Goal: Transaction & Acquisition: Purchase product/service

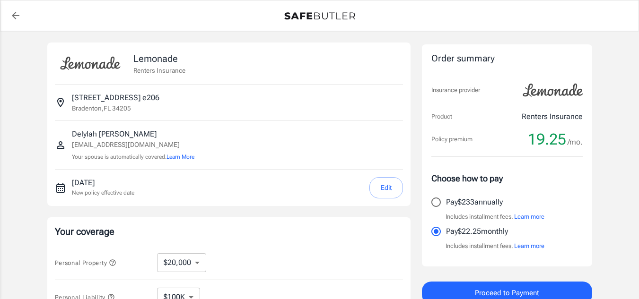
select select "20000"
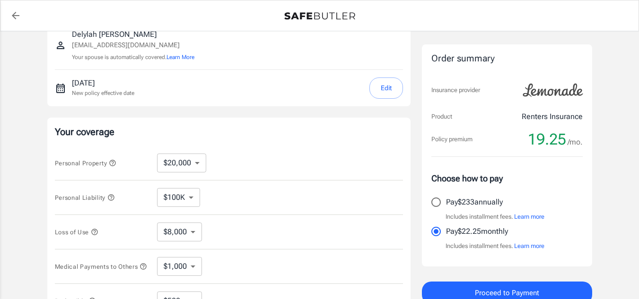
scroll to position [103, 0]
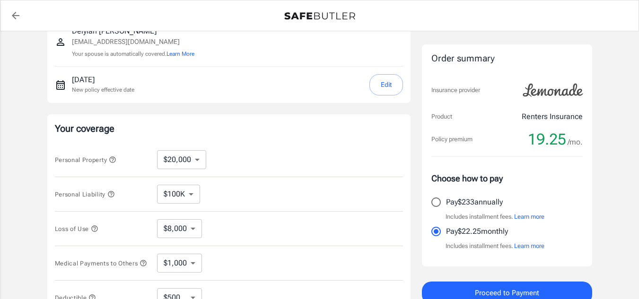
click at [541, 250] on button "Learn more" at bounding box center [529, 246] width 30 height 9
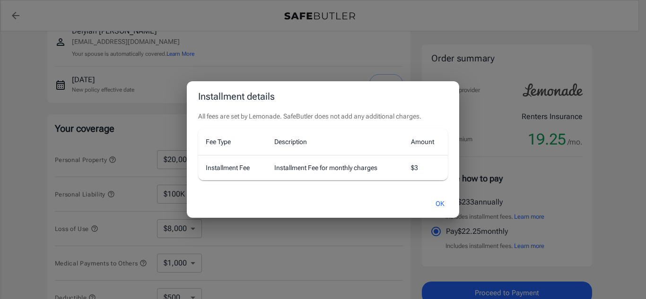
click at [442, 207] on button "OK" at bounding box center [440, 204] width 31 height 20
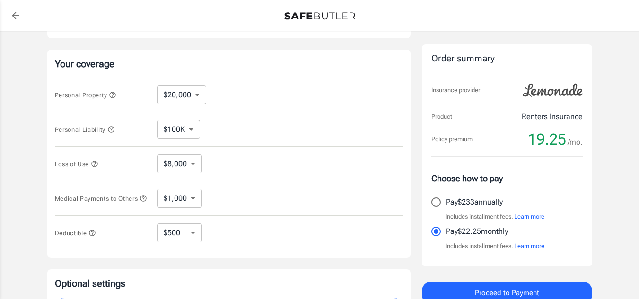
scroll to position [167, 0]
click at [185, 239] on select "$250 $500 $1,000" at bounding box center [179, 233] width 45 height 19
select select "1000"
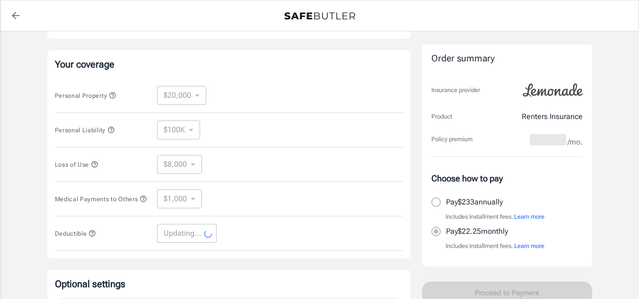
select select "1000"
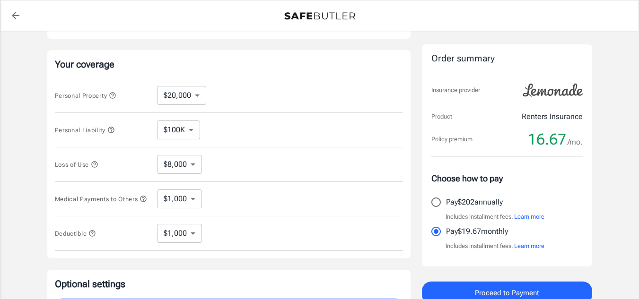
click at [185, 204] on select "$1,000 $2,000 $3,000 $4,000 $5,000" at bounding box center [179, 199] width 45 height 19
select select "5000"
click at [189, 209] on select "$1,000 $2,000 $3,000 $4,000 $5,000" at bounding box center [179, 199] width 45 height 19
select select "1000"
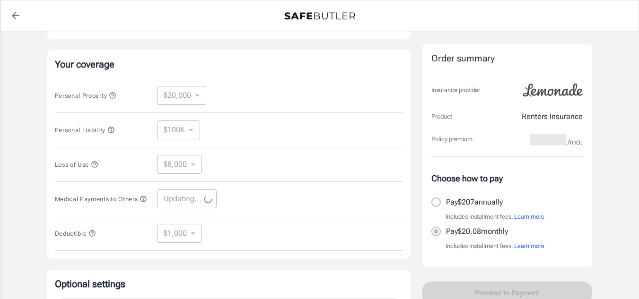
select select "1000"
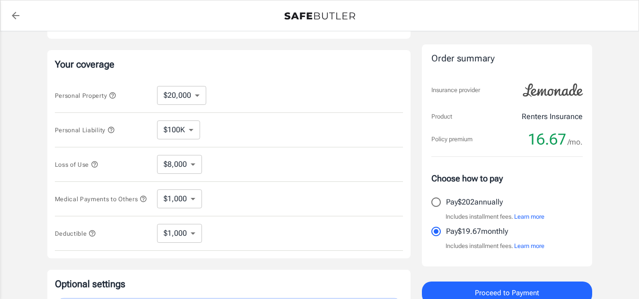
click at [180, 133] on select "$100K $200K $300K $400K $500K" at bounding box center [178, 130] width 43 height 19
click at [228, 137] on div "Personal Liability $100K $200K $300K $400K $500K ​" at bounding box center [229, 130] width 348 height 35
click at [193, 100] on select "$10,000 $20,000 $30,000 $40,000 $50,000 $100K" at bounding box center [181, 95] width 49 height 19
select select "10000"
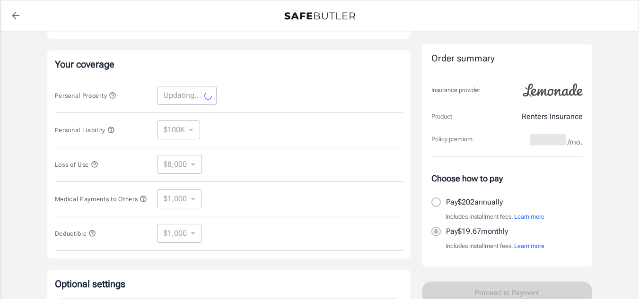
select select "10000"
select select "4000"
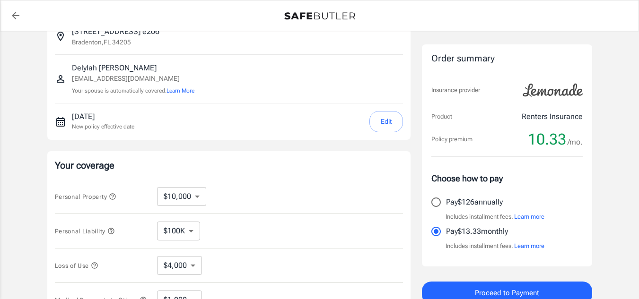
scroll to position [104, 0]
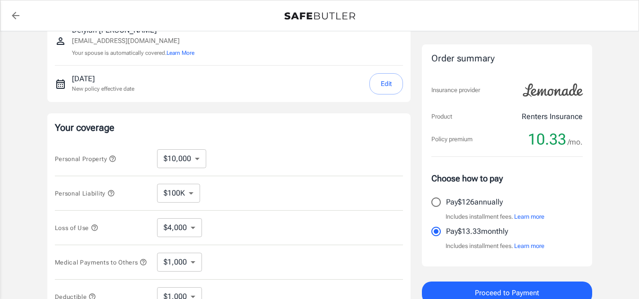
click at [187, 226] on select "$4,000" at bounding box center [179, 228] width 45 height 19
click at [190, 231] on select "$4,000" at bounding box center [179, 228] width 45 height 19
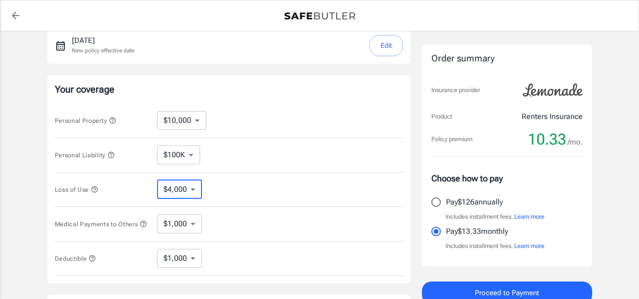
scroll to position [142, 0]
click at [191, 117] on select "$10,000 $20,000 $30,000 $40,000 $50,000 $100K" at bounding box center [181, 121] width 49 height 19
click at [288, 108] on div "Personal Property $10,000 $20,000 $30,000 $40,000 $50,000 $100K ​" at bounding box center [229, 121] width 348 height 35
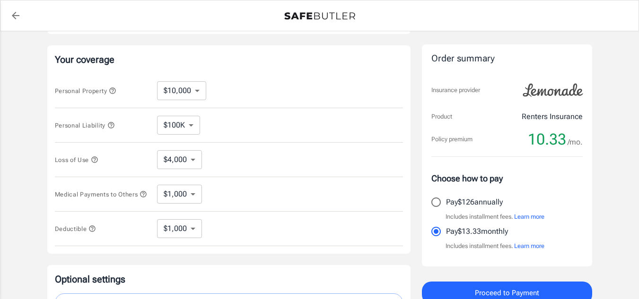
scroll to position [173, 0]
click at [187, 129] on select "$100K $200K $300K $400K $500K" at bounding box center [178, 124] width 43 height 19
click at [235, 122] on div "Personal Liability $100K $200K $300K $400K $500K ​" at bounding box center [229, 124] width 348 height 35
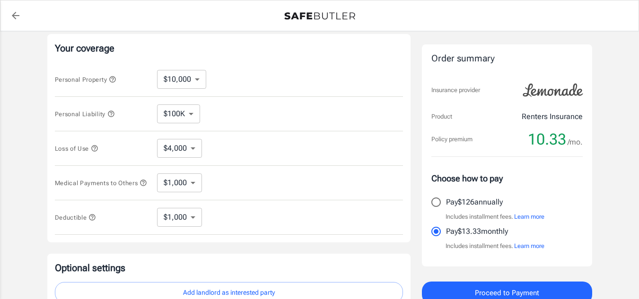
scroll to position [184, 0]
click at [188, 148] on select "$4,000" at bounding box center [179, 147] width 45 height 19
click at [241, 139] on div "Loss of Use $4,000 ​" at bounding box center [229, 148] width 348 height 35
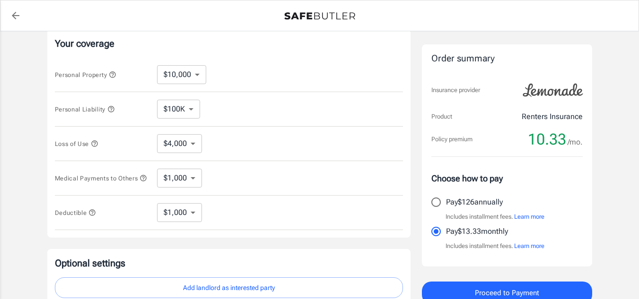
scroll to position [196, 0]
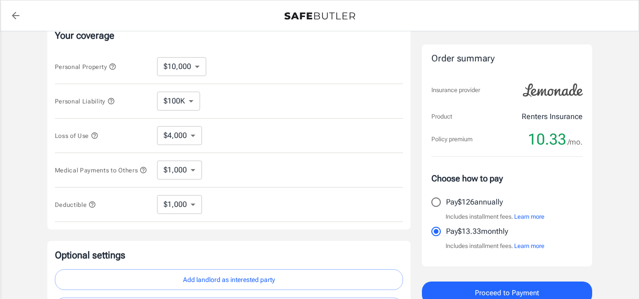
click at [193, 180] on select "$1,000 $2,000 $3,000 $4,000 $5,000" at bounding box center [179, 170] width 45 height 19
click at [236, 176] on div "Medical Payments to Others $1,000 $2,000 $3,000 $4,000 $5,000 ​" at bounding box center [229, 170] width 348 height 35
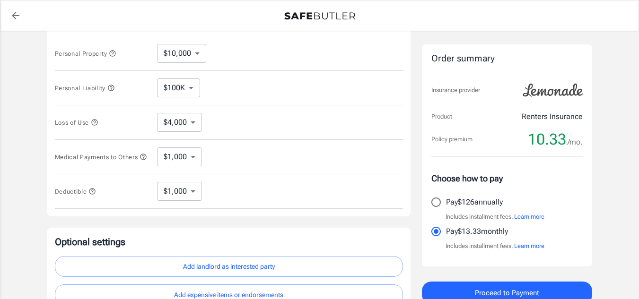
scroll to position [211, 0]
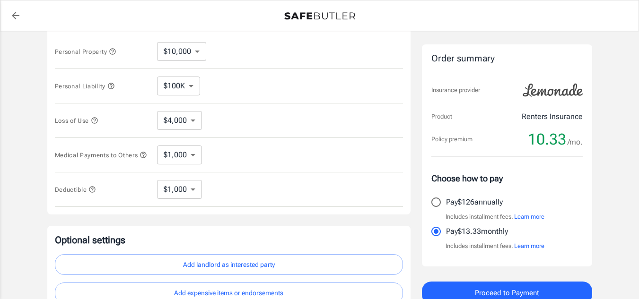
click at [185, 195] on select "$250 $500 $1,000" at bounding box center [179, 189] width 45 height 19
click at [242, 201] on div "Deductible $250 $500 $1,000 ​" at bounding box center [229, 190] width 348 height 35
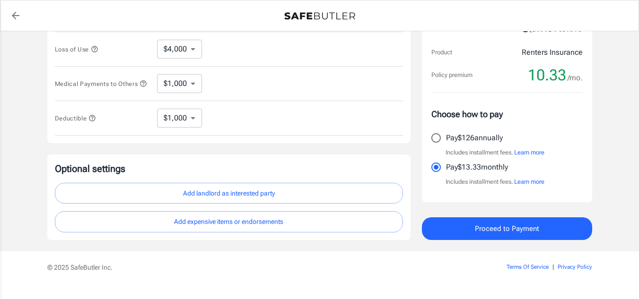
scroll to position [283, 0]
click at [245, 232] on button "Add expensive items or endorsements" at bounding box center [229, 221] width 348 height 21
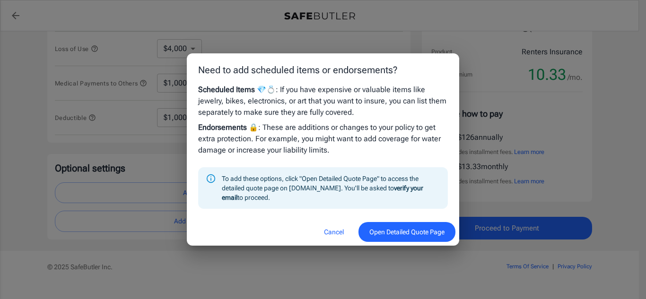
click at [333, 232] on button "Cancel" at bounding box center [334, 232] width 42 height 20
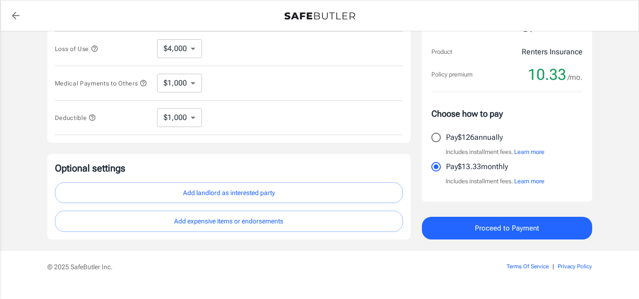
click at [282, 232] on button "Add expensive items or endorsements" at bounding box center [229, 221] width 348 height 21
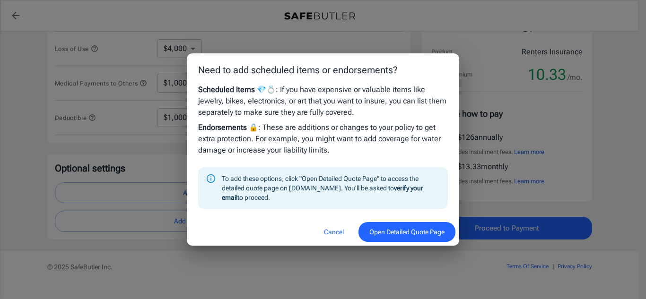
click at [344, 230] on button "Cancel" at bounding box center [334, 232] width 42 height 20
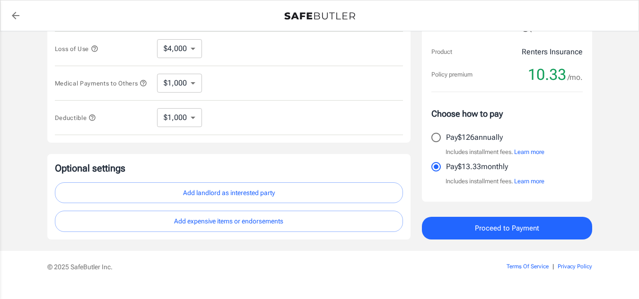
click at [280, 197] on button "Add landlord as interested party" at bounding box center [229, 193] width 348 height 21
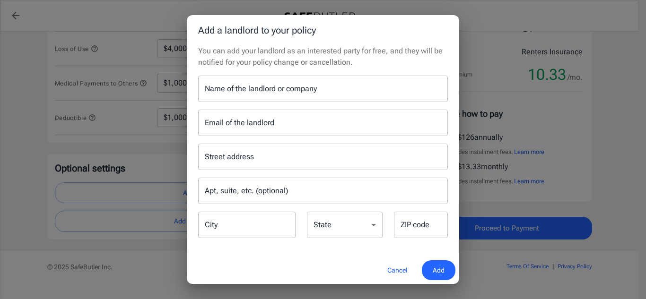
click at [396, 273] on button "Cancel" at bounding box center [398, 271] width 42 height 20
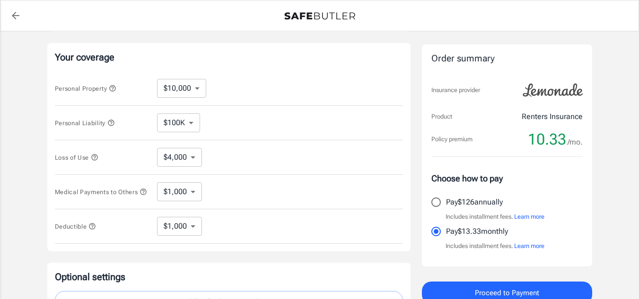
scroll to position [177, 0]
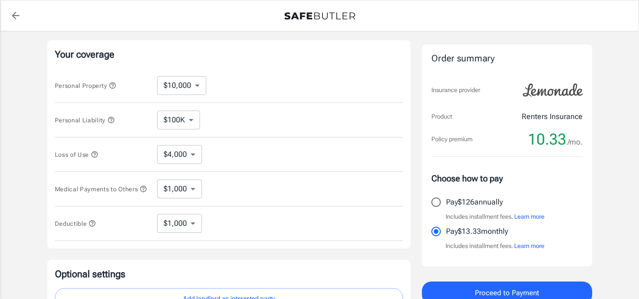
click at [116, 86] on icon "button" at bounding box center [113, 86] width 8 height 8
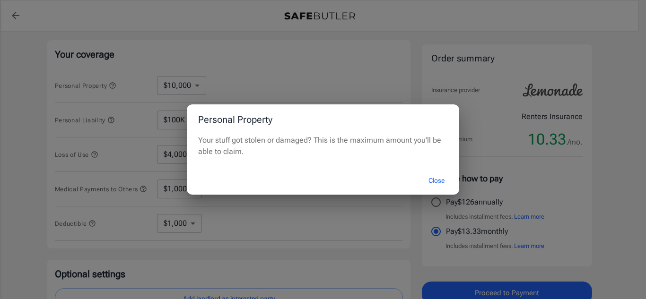
click at [443, 184] on button "Close" at bounding box center [437, 181] width 38 height 20
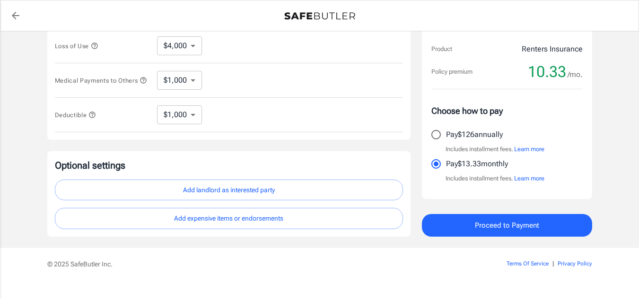
scroll to position [239, 0]
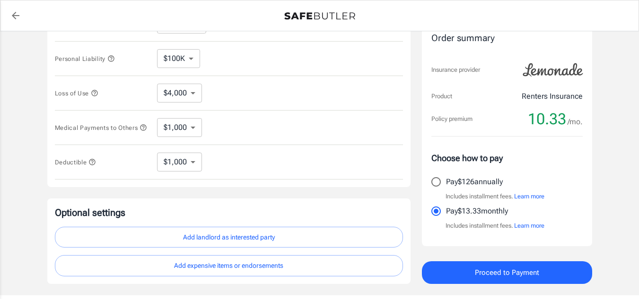
click at [302, 241] on button "Add landlord as interested party" at bounding box center [229, 237] width 348 height 21
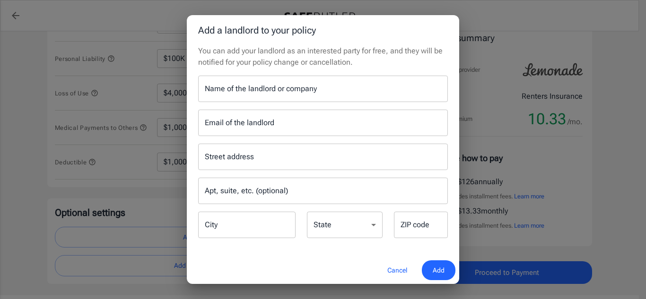
click at [280, 93] on div "Name of the landlord or company Name of the landlord or company" at bounding box center [323, 89] width 250 height 26
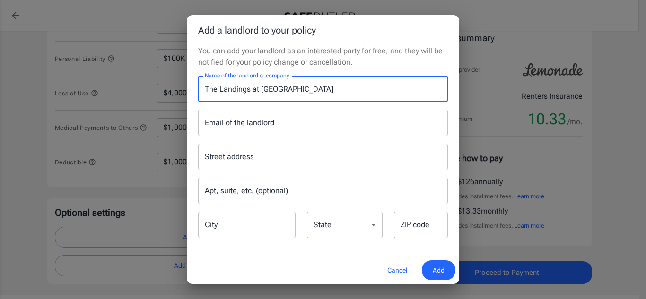
type input "The Landings at Crystal Cove"
click at [302, 127] on input "Email of the landlord" at bounding box center [323, 123] width 250 height 26
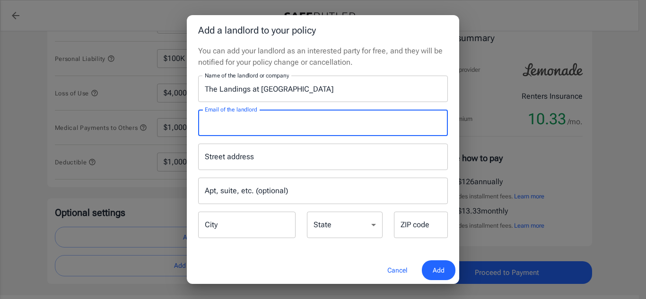
paste input "nya-smith@myresman.com"
type input "nya-smith@myresman.com"
click at [283, 160] on input "Street address" at bounding box center [322, 157] width 241 height 18
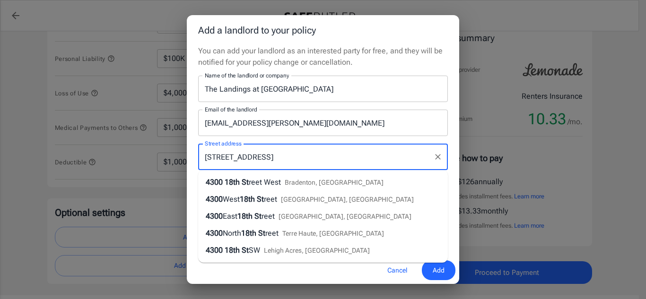
click at [318, 188] on div "4300 18th St reet West Bradenton, FL" at bounding box center [295, 182] width 178 height 11
type input "4300 18th Street West"
type input "Bradenton"
select select "FL"
type input "34205"
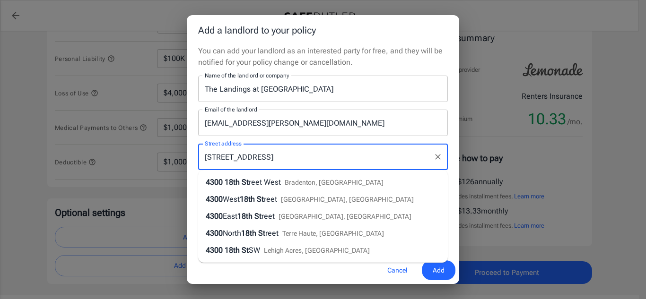
type input "4300 18th Street West"
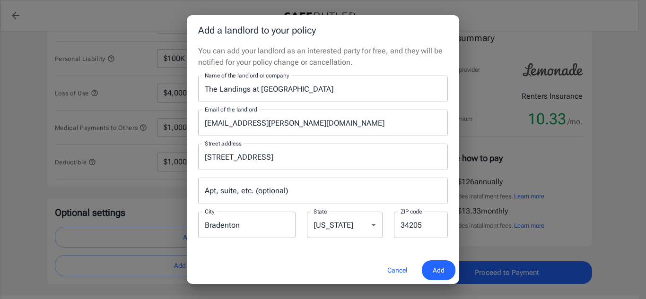
click at [306, 190] on input "Apt, suite, etc. (optional)" at bounding box center [323, 191] width 250 height 26
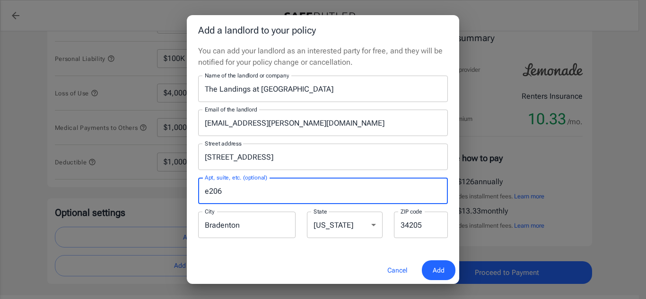
click at [206, 192] on input "e206" at bounding box center [323, 191] width 250 height 26
type input "E206"
click at [440, 272] on span "Add" at bounding box center [439, 271] width 12 height 12
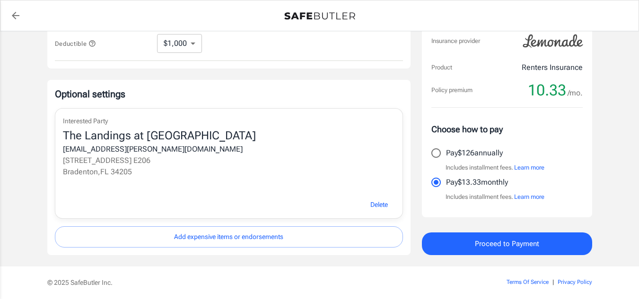
scroll to position [359, 0]
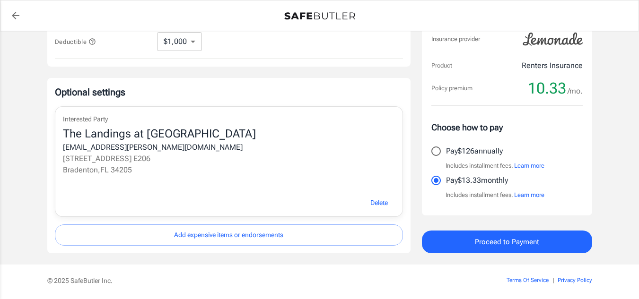
click at [377, 209] on span "Delete" at bounding box center [379, 203] width 18 height 12
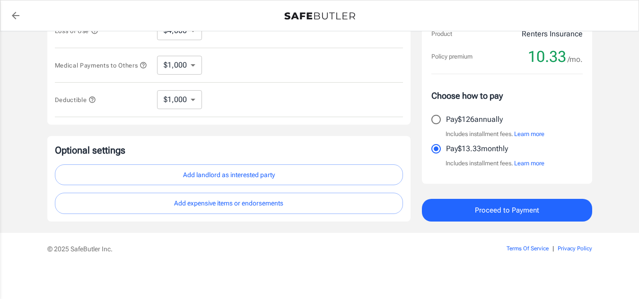
scroll to position [305, 0]
click at [281, 174] on button "Add landlord as interested party" at bounding box center [229, 175] width 348 height 21
select select "FL"
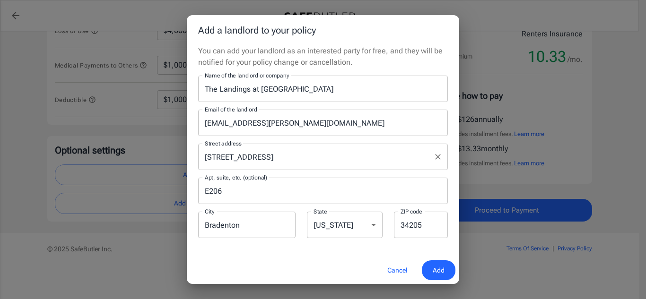
click at [303, 158] on input "4300 18th Street West" at bounding box center [315, 157] width 227 height 18
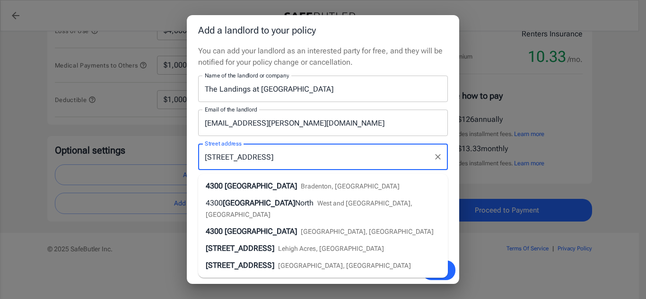
click at [310, 187] on div "4300 18th Street West Bradenton, FL" at bounding box center [303, 186] width 194 height 11
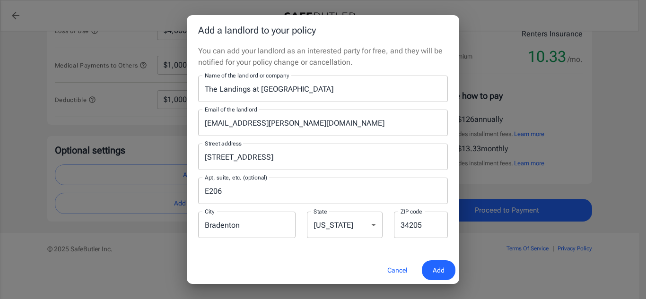
click at [267, 191] on input "E206" at bounding box center [323, 191] width 250 height 26
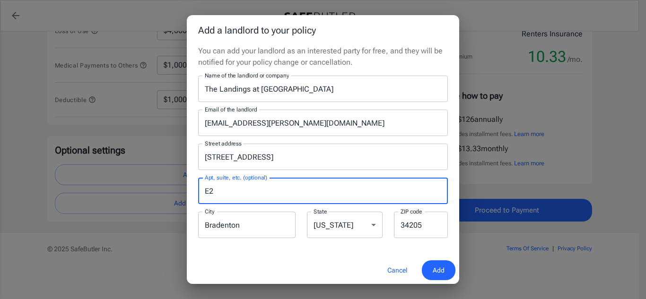
type input "E"
click at [439, 272] on span "Add" at bounding box center [439, 271] width 12 height 12
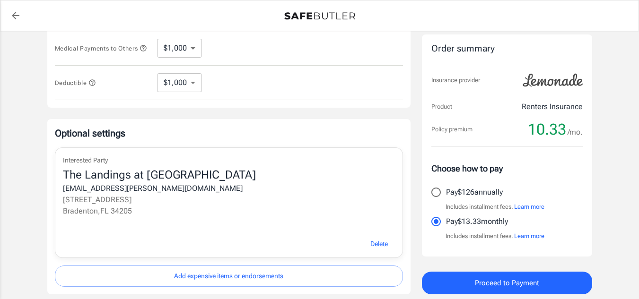
scroll to position [349, 0]
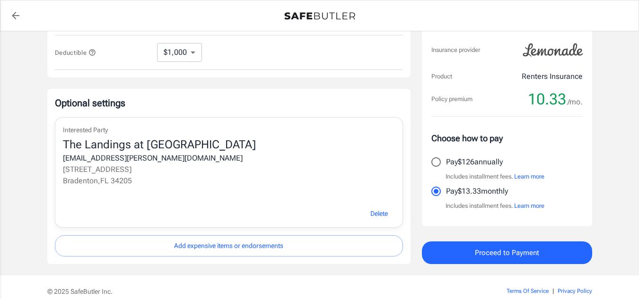
click at [515, 258] on span "Proceed to Payment" at bounding box center [507, 253] width 64 height 12
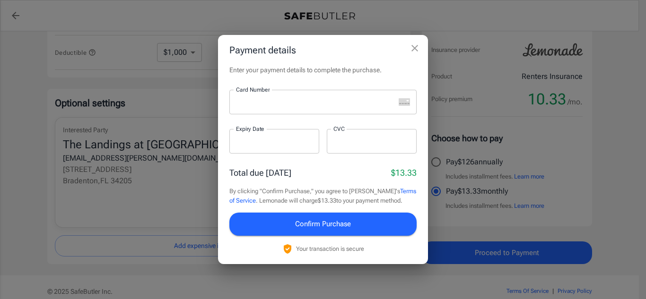
click at [323, 107] on iframe at bounding box center [315, 102] width 159 height 9
click at [531, 177] on div "Payment details Enter your payment details to complete the purchase. Card Numbe…" at bounding box center [323, 149] width 646 height 299
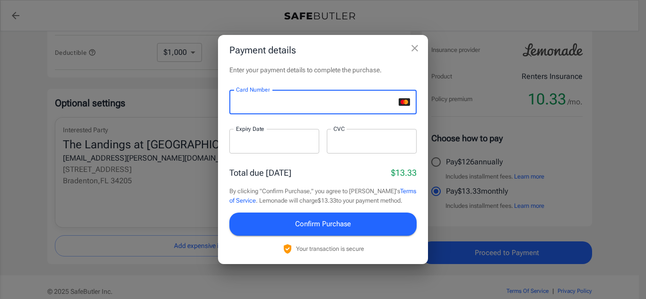
click at [237, 152] on div at bounding box center [274, 141] width 90 height 25
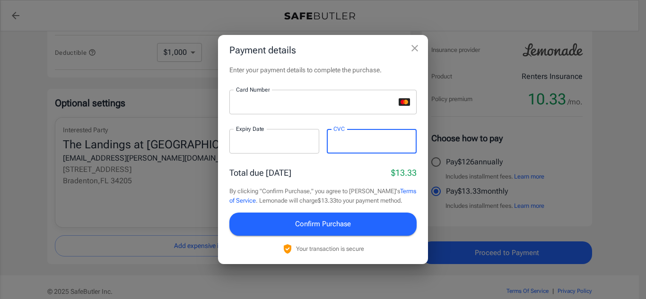
click at [329, 222] on span "Confirm Purchase" at bounding box center [323, 224] width 56 height 12
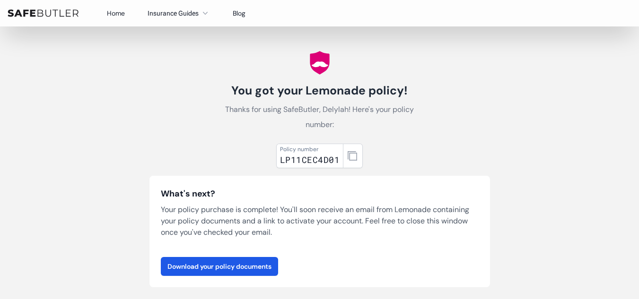
scroll to position [5, 0]
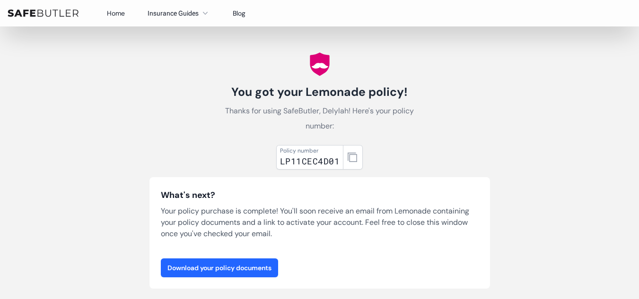
click at [264, 269] on link "Download your policy documents" at bounding box center [219, 268] width 117 height 19
